Goal: Navigation & Orientation: Find specific page/section

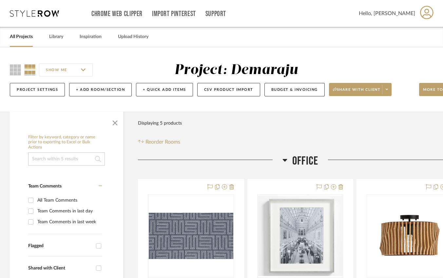
scroll to position [0, 4]
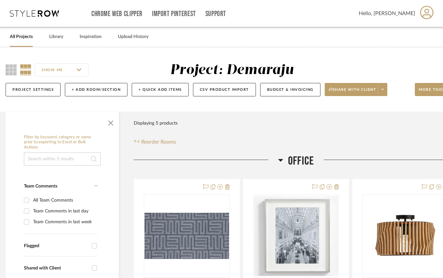
click at [28, 37] on link "All Projects" at bounding box center [21, 36] width 23 height 9
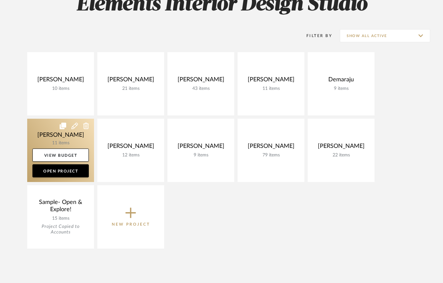
scroll to position [111, 0]
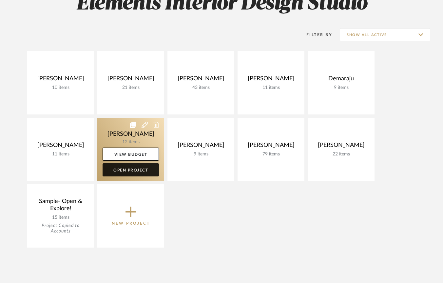
click at [133, 168] on link "Open Project" at bounding box center [131, 169] width 56 height 13
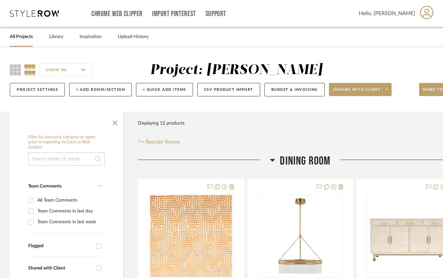
click at [21, 35] on link "All Projects" at bounding box center [21, 36] width 23 height 9
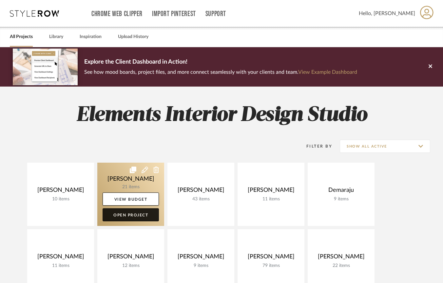
click at [150, 215] on link "Open Project" at bounding box center [131, 214] width 56 height 13
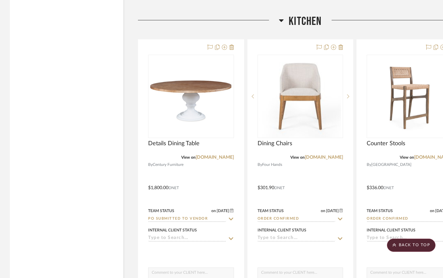
scroll to position [1073, 0]
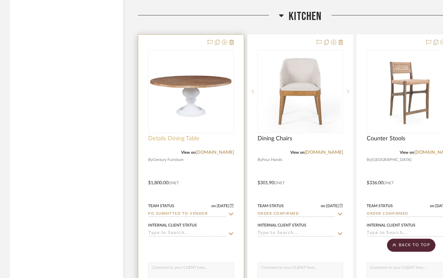
click at [189, 136] on span "Details Dining Table" at bounding box center [173, 138] width 51 height 7
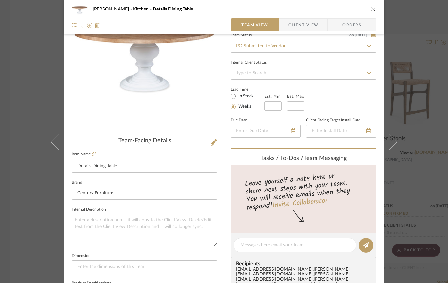
scroll to position [80, 0]
